Goal: Use online tool/utility: Utilize a website feature to perform a specific function

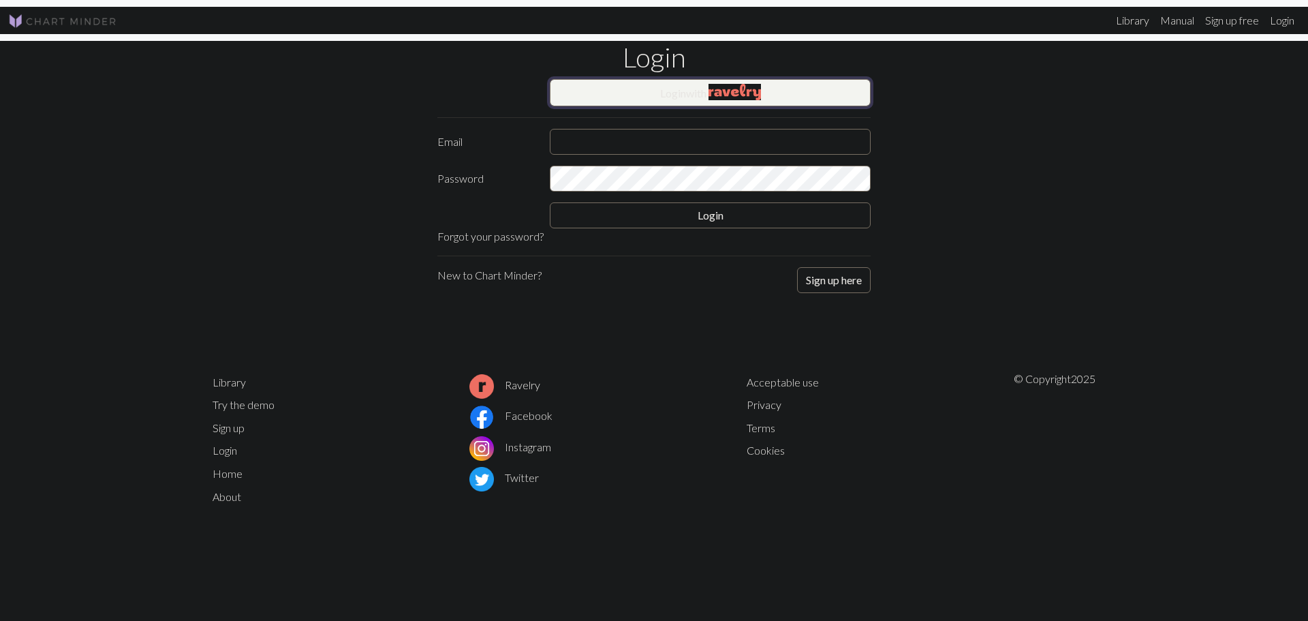
click at [786, 90] on button "Login with" at bounding box center [710, 92] width 321 height 27
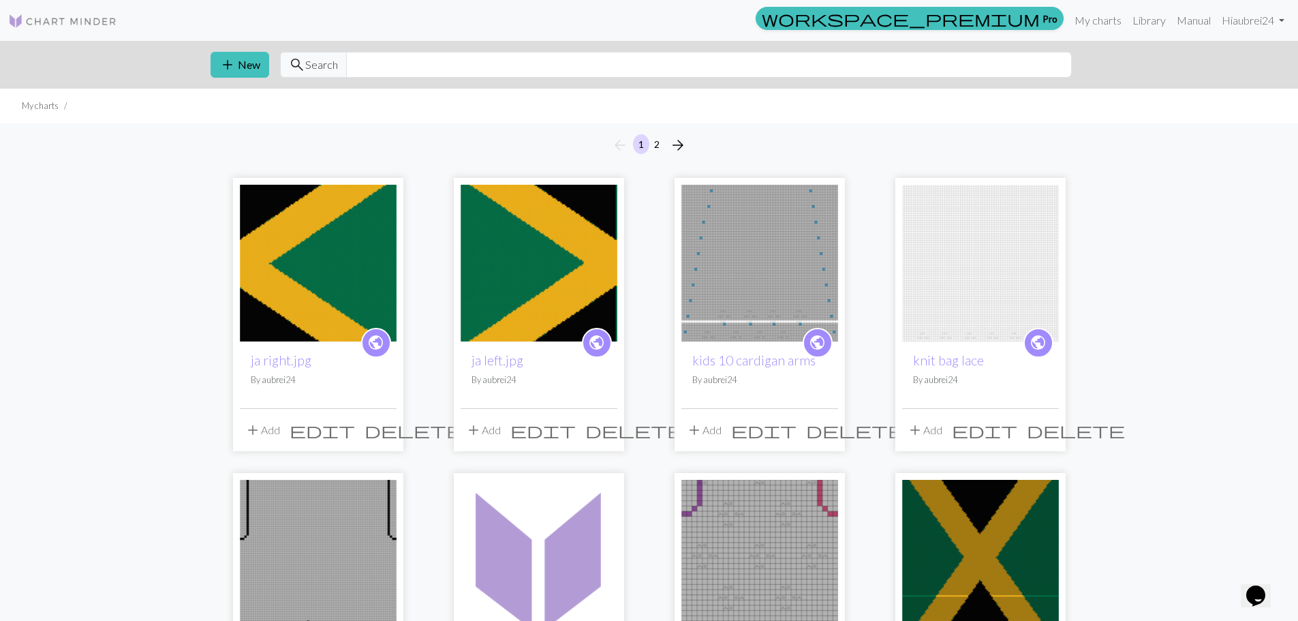
click at [573, 242] on img at bounding box center [539, 263] width 157 height 157
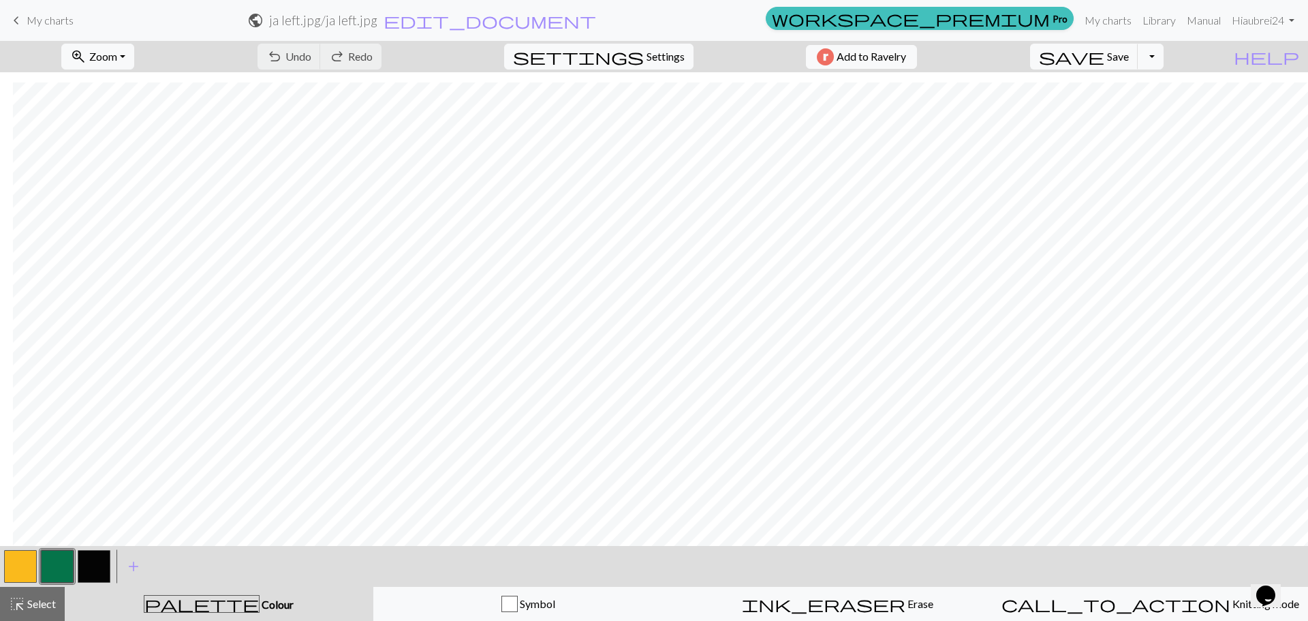
scroll to position [5188, 0]
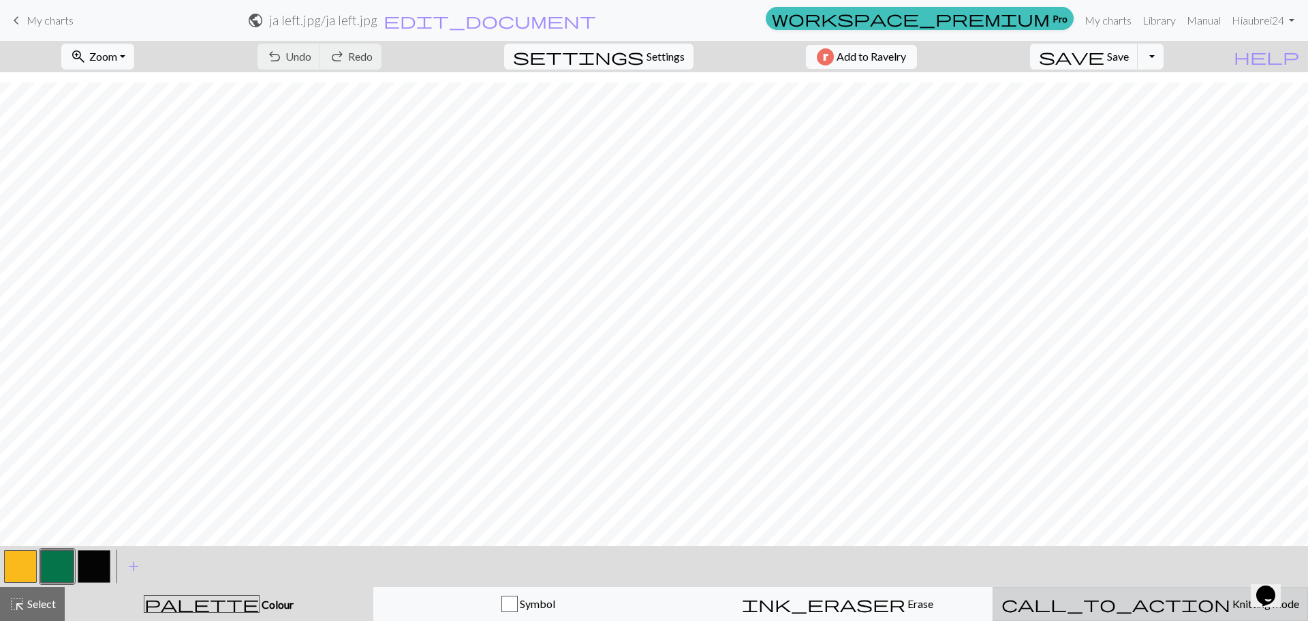
click at [1231, 607] on span "Knitting mode" at bounding box center [1265, 603] width 69 height 13
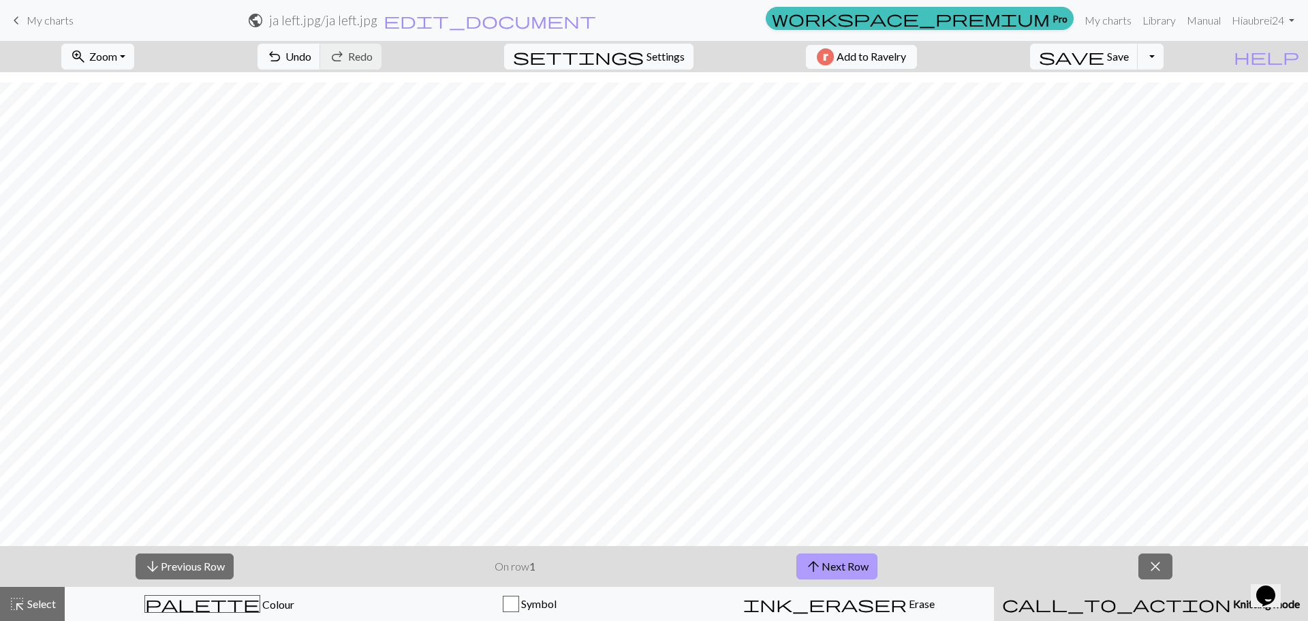
click at [833, 564] on button "arrow_upward Next Row" at bounding box center [837, 566] width 81 height 26
click at [821, 568] on span "arrow_upward" at bounding box center [813, 566] width 16 height 19
click at [848, 566] on button "arrow_upward Next Row" at bounding box center [837, 566] width 81 height 26
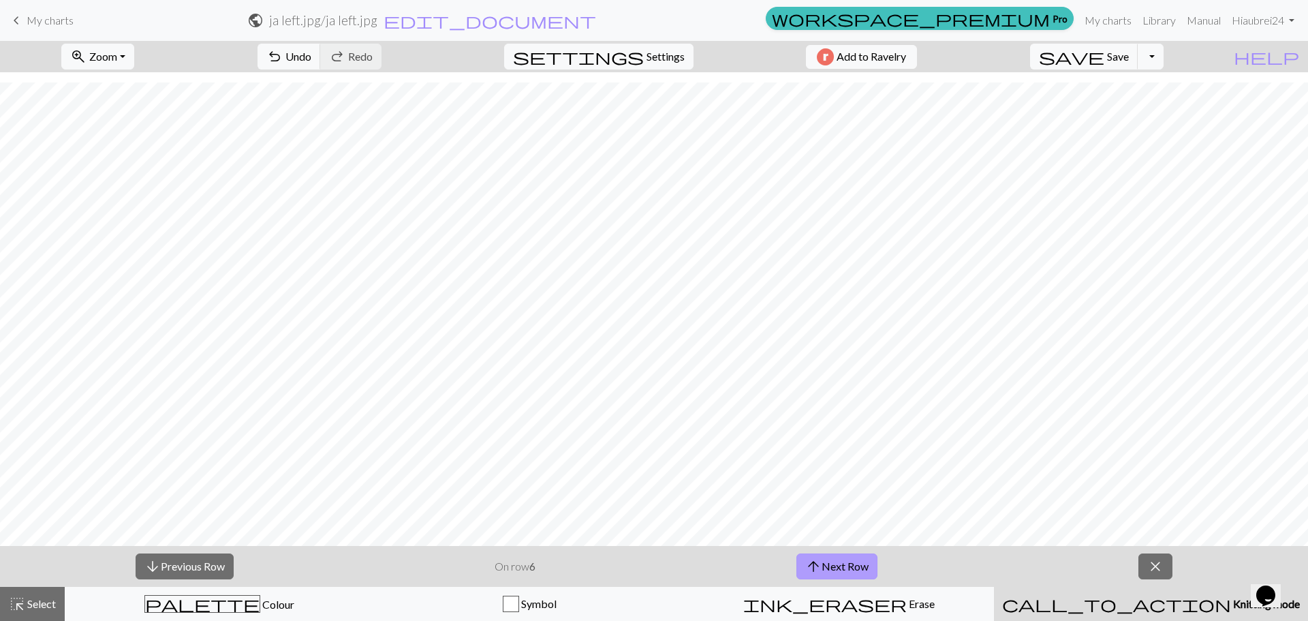
click at [848, 566] on button "arrow_upward Next Row" at bounding box center [837, 566] width 81 height 26
click at [860, 570] on button "arrow_upward Next Row" at bounding box center [837, 566] width 81 height 26
click at [813, 566] on span "arrow_upward" at bounding box center [813, 566] width 16 height 19
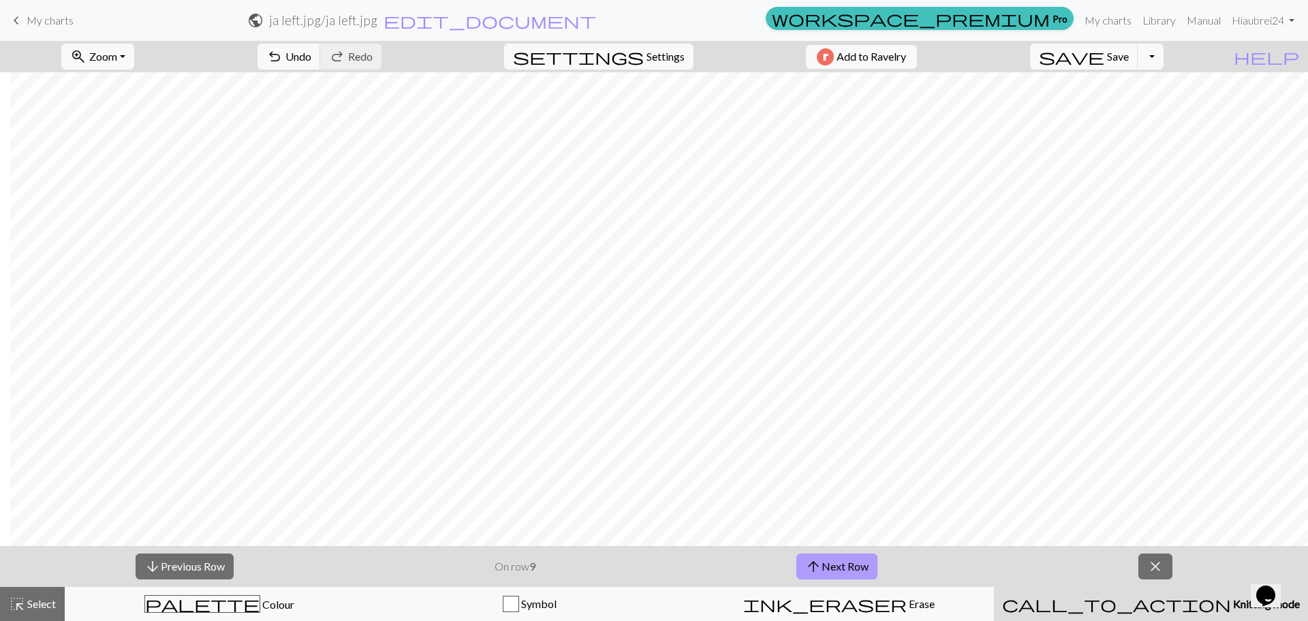
click at [851, 563] on button "arrow_upward Next Row" at bounding box center [837, 566] width 81 height 26
click at [826, 570] on button "arrow_upward Next Row" at bounding box center [839, 566] width 81 height 26
click at [836, 570] on button "arrow_upward Next Row" at bounding box center [839, 566] width 81 height 26
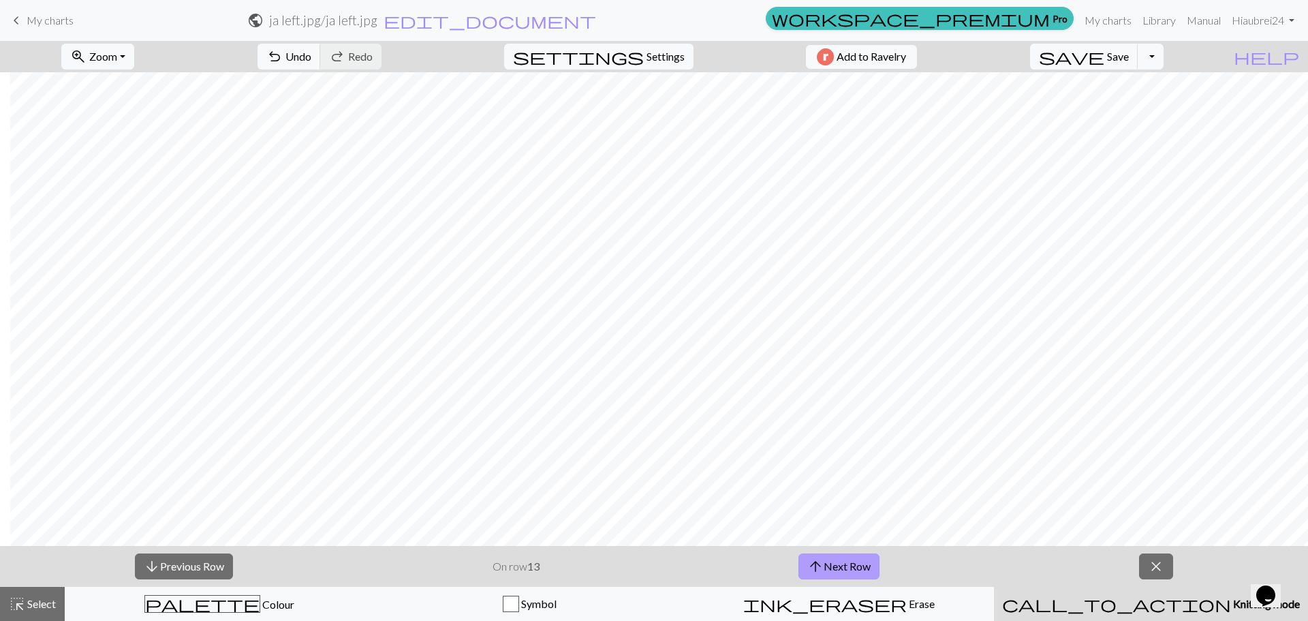
click at [831, 566] on button "arrow_upward Next Row" at bounding box center [839, 566] width 81 height 26
click at [829, 571] on button "arrow_upward Next Row" at bounding box center [839, 566] width 81 height 26
click at [861, 580] on div "arrow_downward Previous Row On row 15 arrow_upward Next Row close" at bounding box center [654, 566] width 1308 height 41
click at [862, 563] on button "arrow_upward Next Row" at bounding box center [839, 566] width 81 height 26
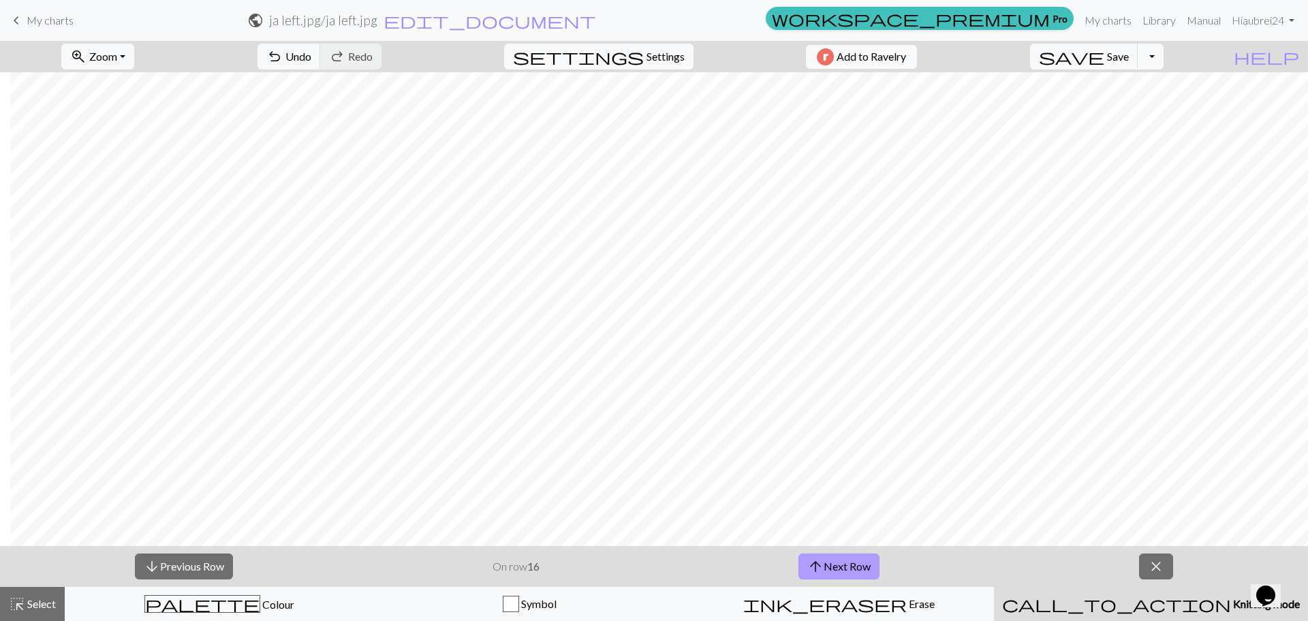
click at [854, 563] on button "arrow_upward Next Row" at bounding box center [839, 566] width 81 height 26
click at [833, 568] on button "arrow_upward Next Row" at bounding box center [839, 566] width 81 height 26
click at [816, 572] on span "arrow_upward" at bounding box center [815, 566] width 16 height 19
click at [844, 568] on button "arrow_upward Next Row" at bounding box center [839, 566] width 81 height 26
click at [859, 576] on button "arrow_upward Next Row" at bounding box center [839, 566] width 81 height 26
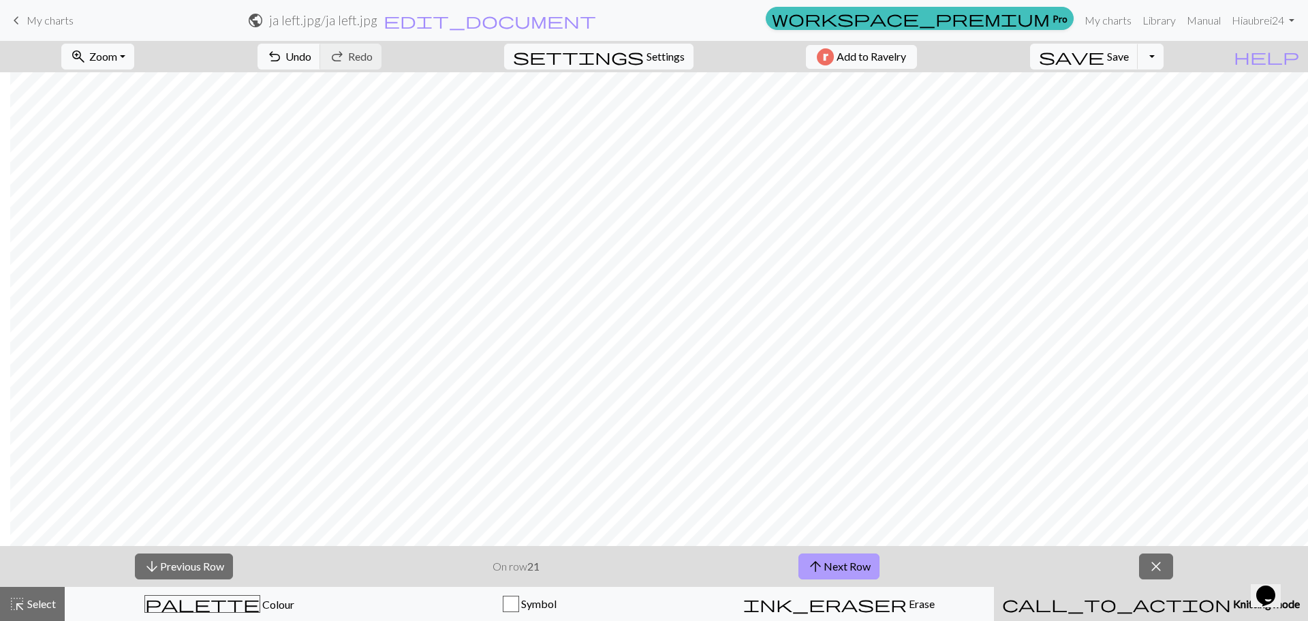
click at [847, 563] on button "arrow_upward Next Row" at bounding box center [839, 566] width 81 height 26
click at [1129, 59] on span "Save" at bounding box center [1118, 56] width 22 height 13
click at [1139, 46] on button "save Save Save" at bounding box center [1084, 57] width 108 height 26
